Goal: Information Seeking & Learning: Understand process/instructions

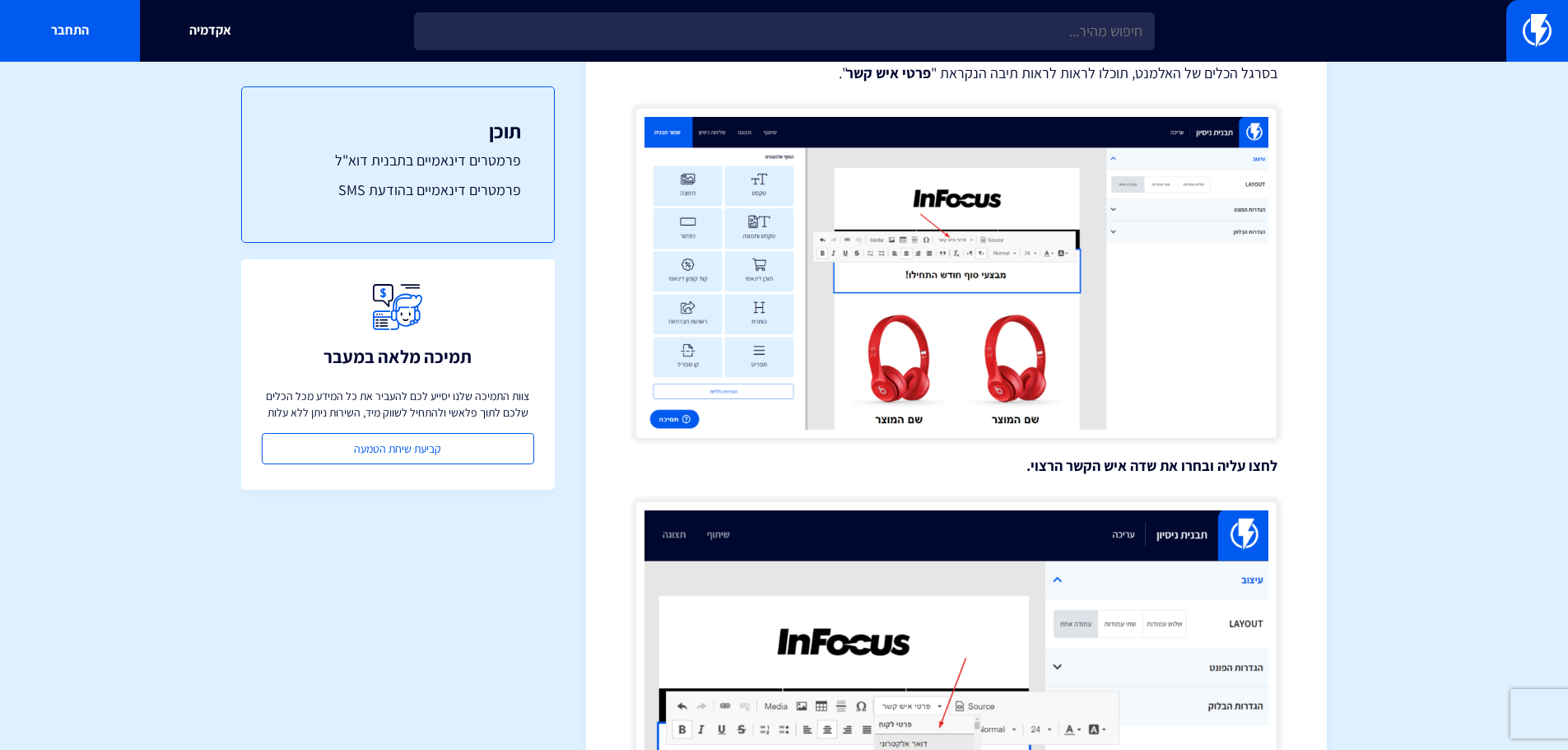
scroll to position [218, 0]
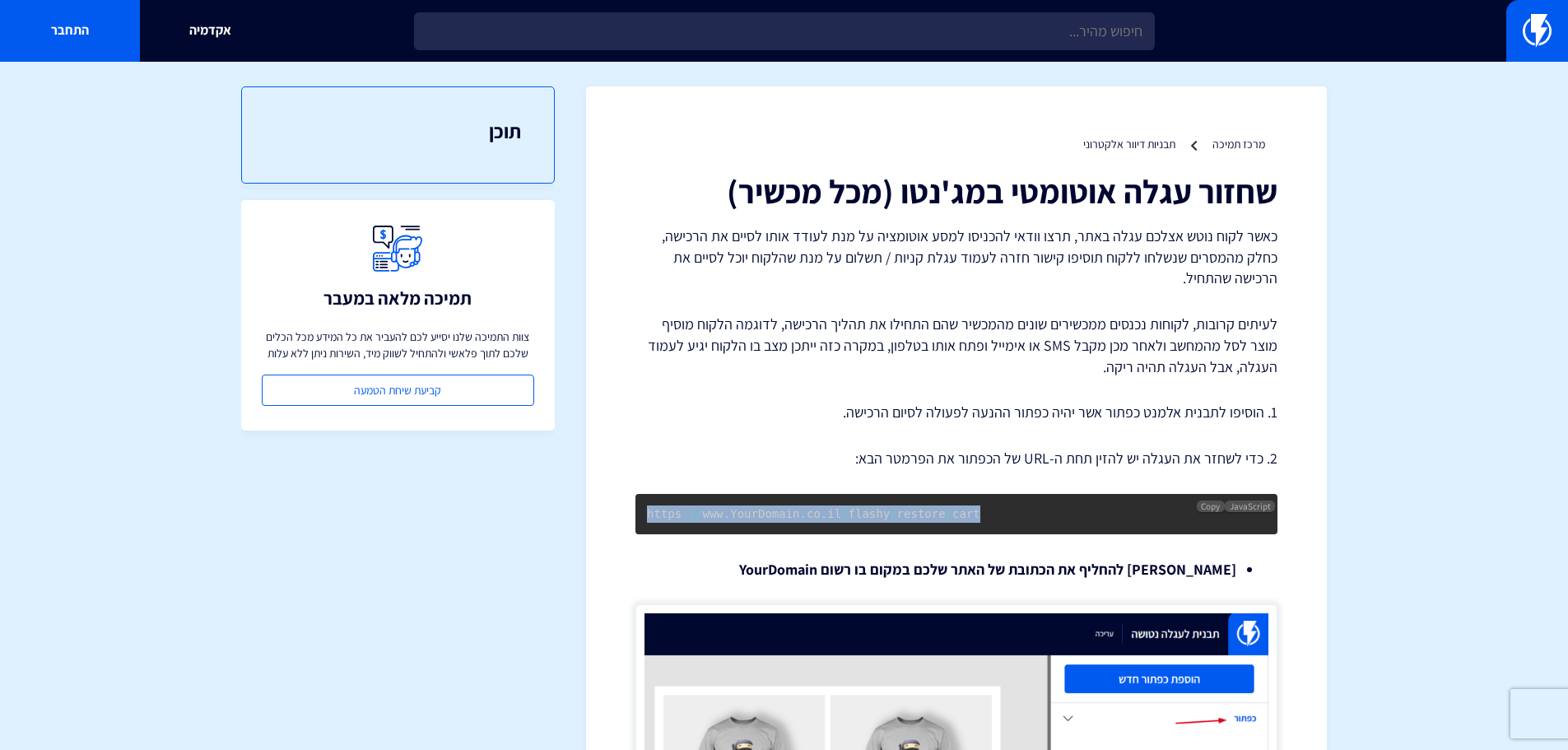
drag, startPoint x: 955, startPoint y: 515, endPoint x: 644, endPoint y: 512, distance: 311.0
click at [644, 512] on pre "https : / / www . YourDomain . co . il / flashy / restore / cart" at bounding box center [956, 514] width 642 height 40
copy code "https : / / www . YourDomain . co . il / flashy / restore / cart"
